Goal: Task Accomplishment & Management: Complete application form

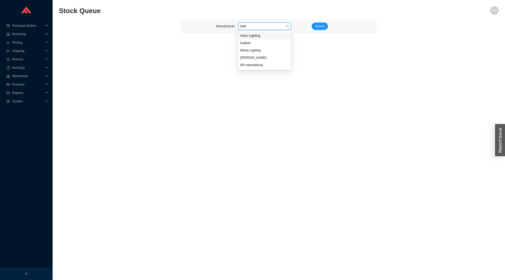
type input "kallis"
click at [324, 26] on button "Search" at bounding box center [319, 26] width 16 height 7
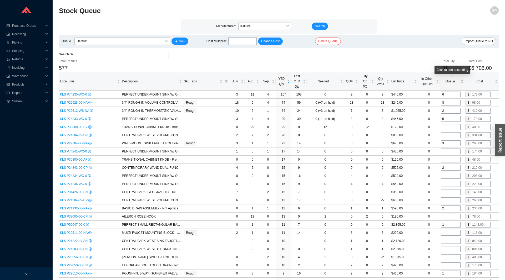
click at [447, 83] on span "Queue" at bounding box center [449, 81] width 19 height 5
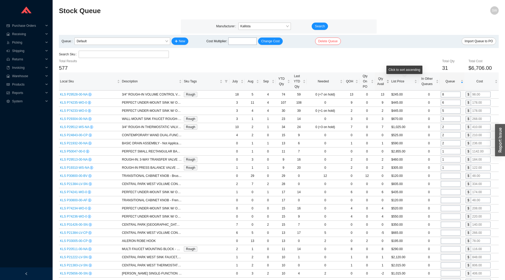
click at [382, 80] on span "Qty Avail" at bounding box center [380, 81] width 9 height 11
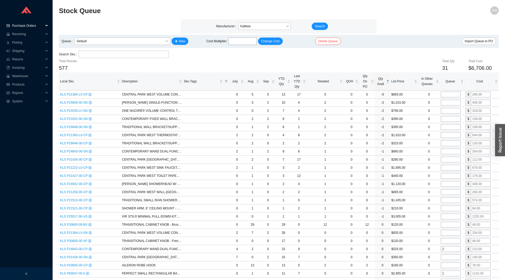
click at [24, 25] on span "Purchase Orders" at bounding box center [28, 26] width 32 height 8
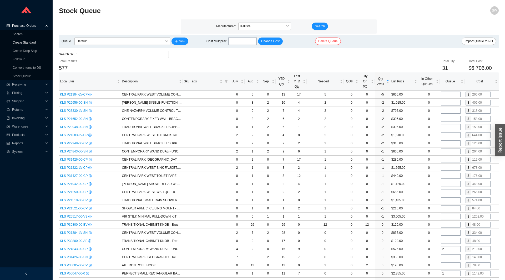
click at [23, 42] on link "Create Standard" at bounding box center [24, 43] width 23 height 4
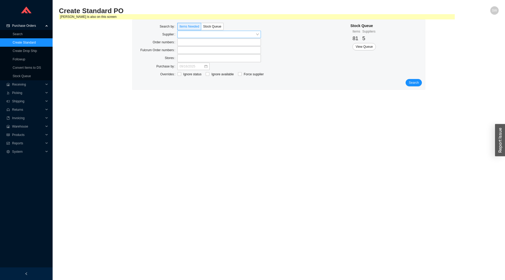
click at [199, 35] on input "search" at bounding box center [217, 34] width 76 height 7
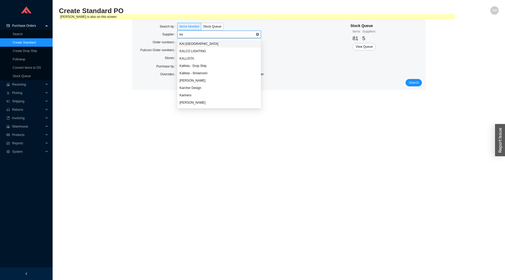
type input "kal"
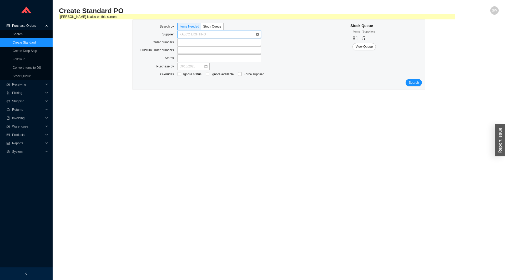
click at [185, 32] on span "KALCO LIGHTING" at bounding box center [218, 34] width 79 height 7
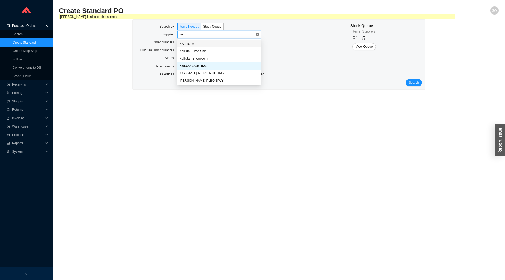
type input "kall"
